Goal: Complete application form

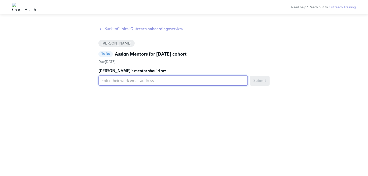
click at [136, 79] on input "[PERSON_NAME]'s mentor should be:" at bounding box center [173, 81] width 150 height 10
click at [113, 83] on input "Maggie's mentor should be:" at bounding box center [173, 81] width 150 height 10
paste input "anneliese.gartner@charliehealth.com"
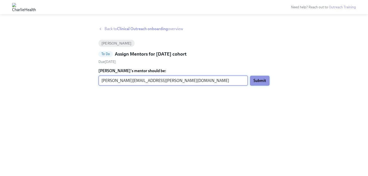
type input "anneliese.gartner@charliehealth.com"
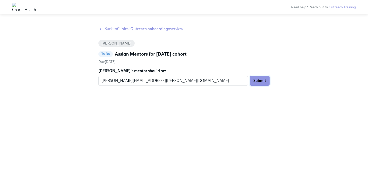
click at [262, 81] on span "Submit" at bounding box center [260, 80] width 13 height 5
click at [193, 78] on input "anneliese.gartner@charliehealth.com" at bounding box center [169, 81] width 143 height 10
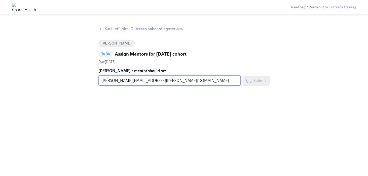
drag, startPoint x: 190, startPoint y: 80, endPoint x: 97, endPoint y: 79, distance: 93.2
click at [97, 80] on div "Back to Clinical Outreach onboarding overview Maggie Heslin To Do Assign Mentor…" at bounding box center [184, 95] width 352 height 138
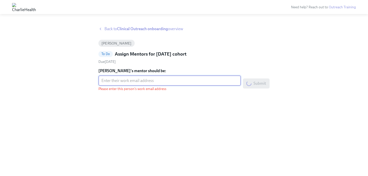
paste input "anneliese.gartner@charliehealth.com"
type input "anneliese.gartner@charliehealth.com"
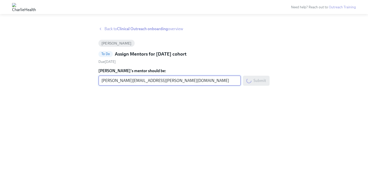
click at [253, 82] on div "Submit" at bounding box center [256, 81] width 27 height 10
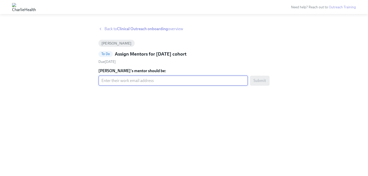
click at [175, 81] on input "[PERSON_NAME]'s mentor should be:" at bounding box center [173, 81] width 150 height 10
paste input "[PERSON_NAME][EMAIL_ADDRESS][PERSON_NAME][DOMAIN_NAME]"
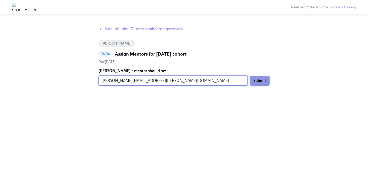
type input "[PERSON_NAME][EMAIL_ADDRESS][PERSON_NAME][DOMAIN_NAME]"
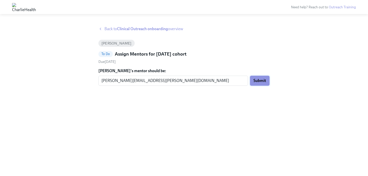
click at [262, 82] on span "Submit" at bounding box center [260, 80] width 13 height 5
